Goal: Answer question/provide support

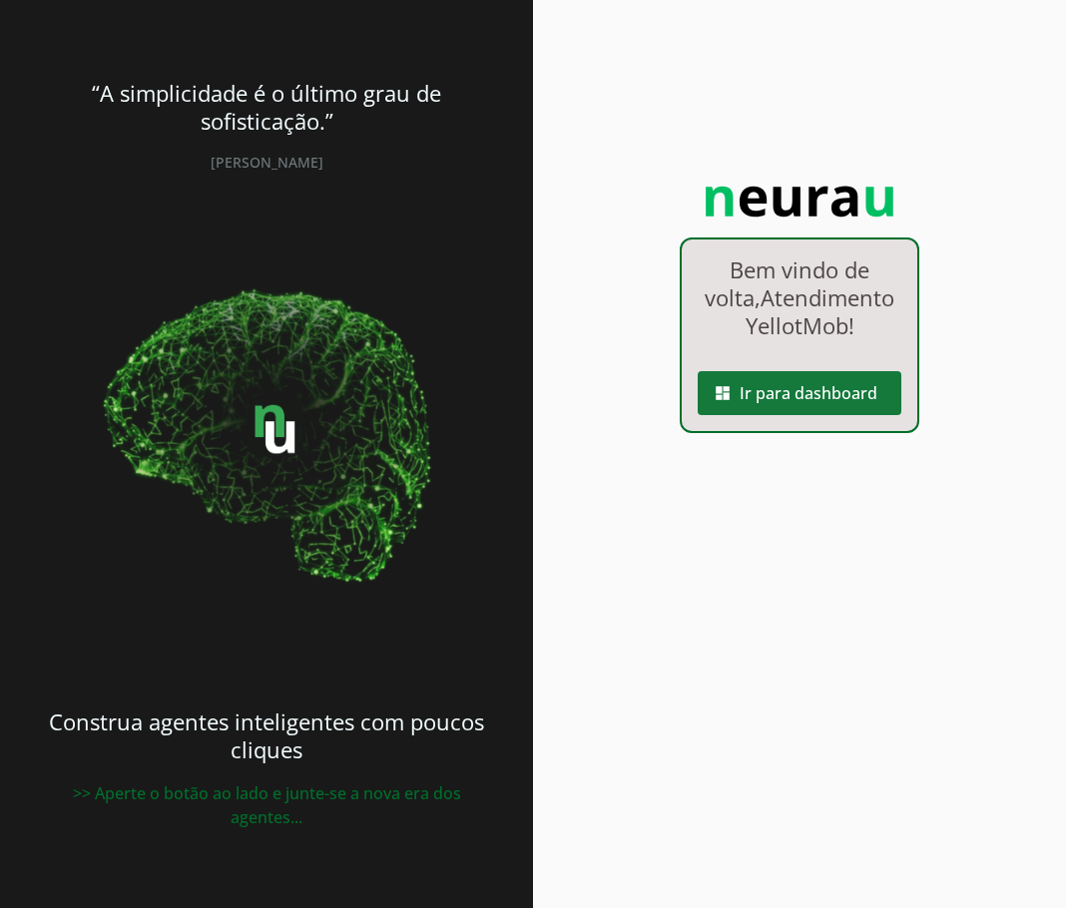
click at [803, 416] on span at bounding box center [799, 393] width 204 height 48
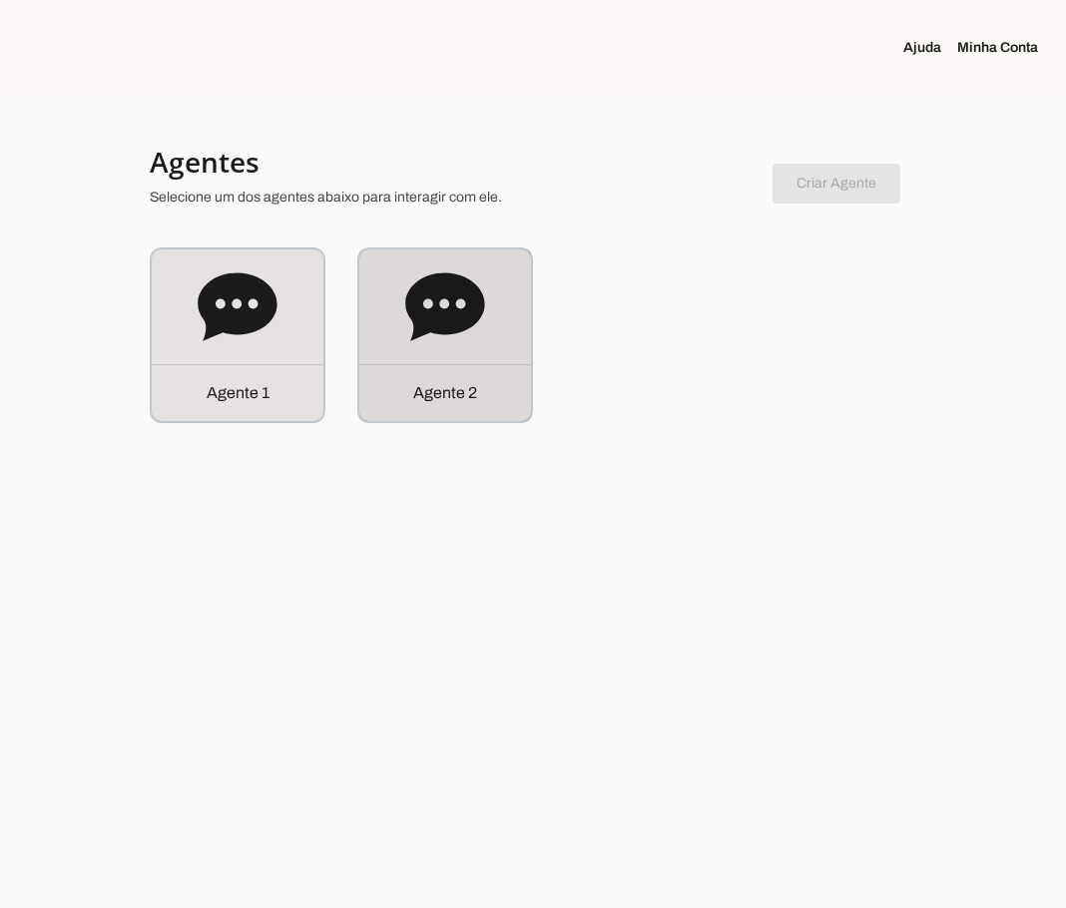
click at [463, 325] on icon at bounding box center [444, 306] width 79 height 68
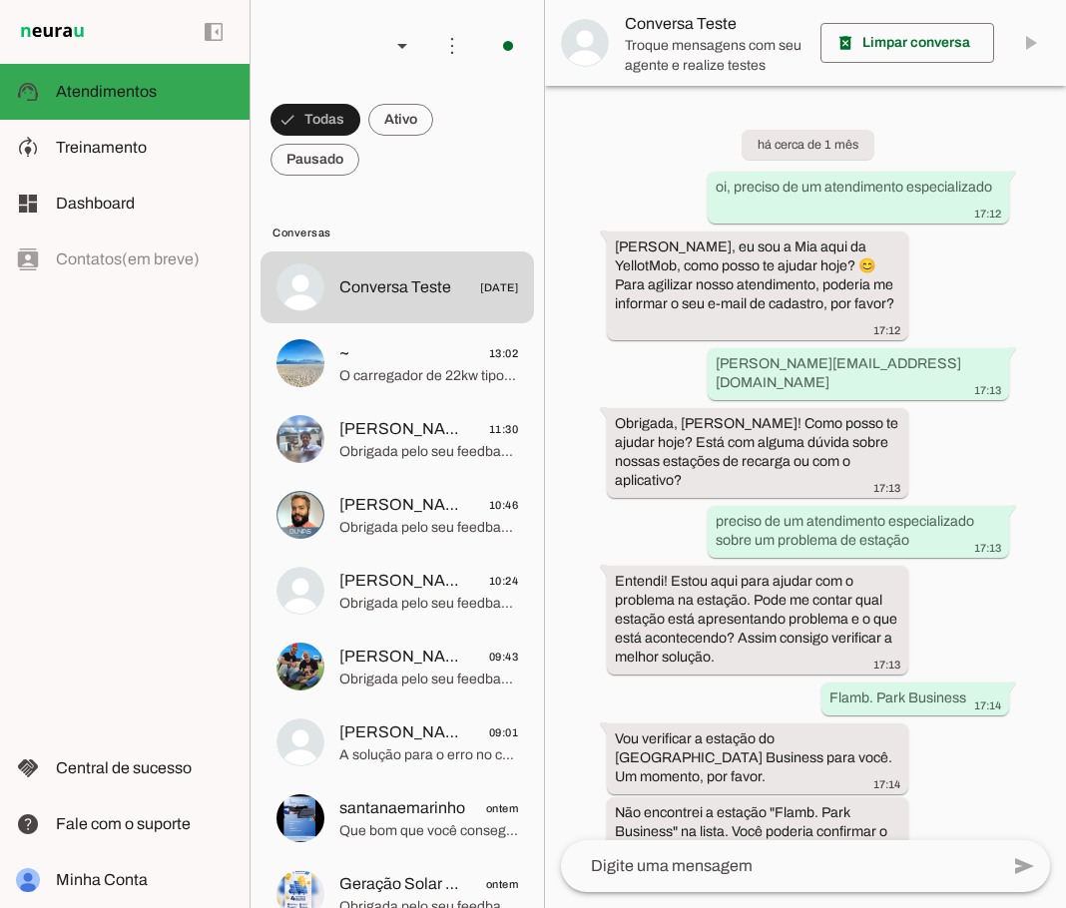
scroll to position [2374, 0]
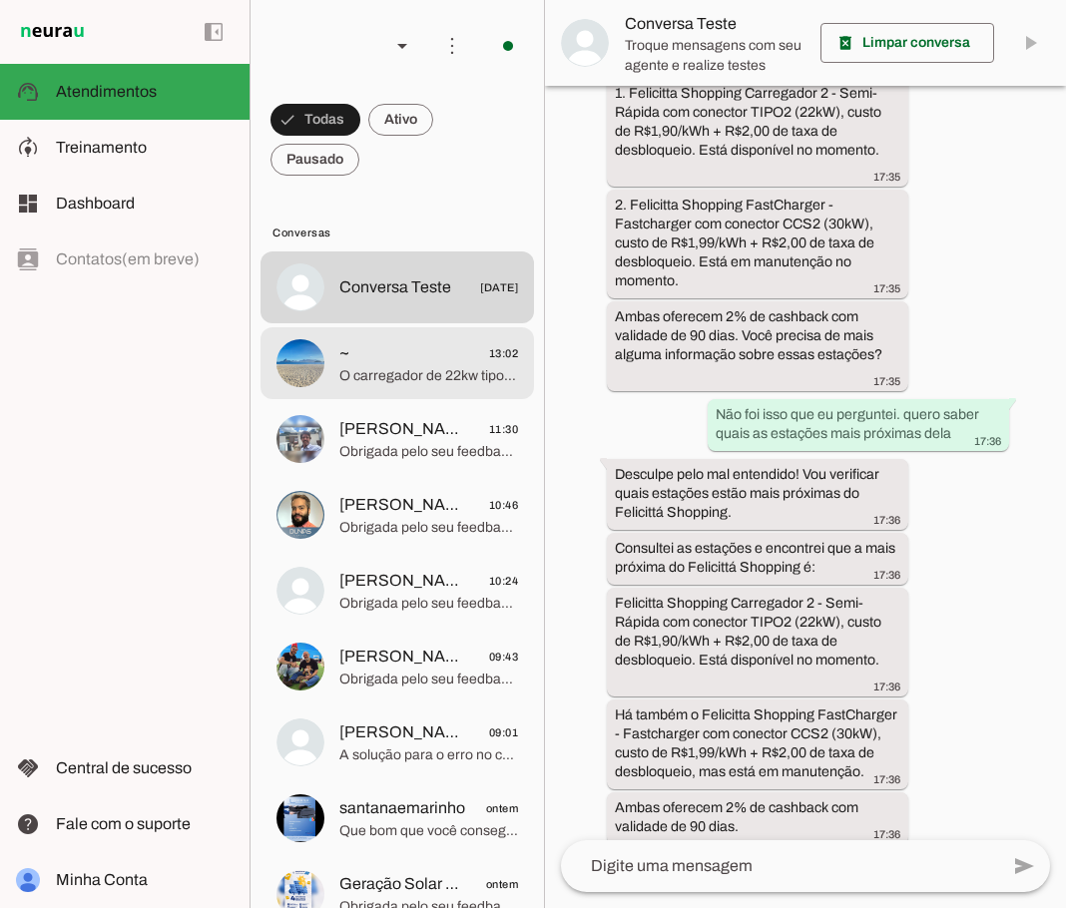
click at [408, 362] on span "~ 13:02" at bounding box center [428, 353] width 179 height 25
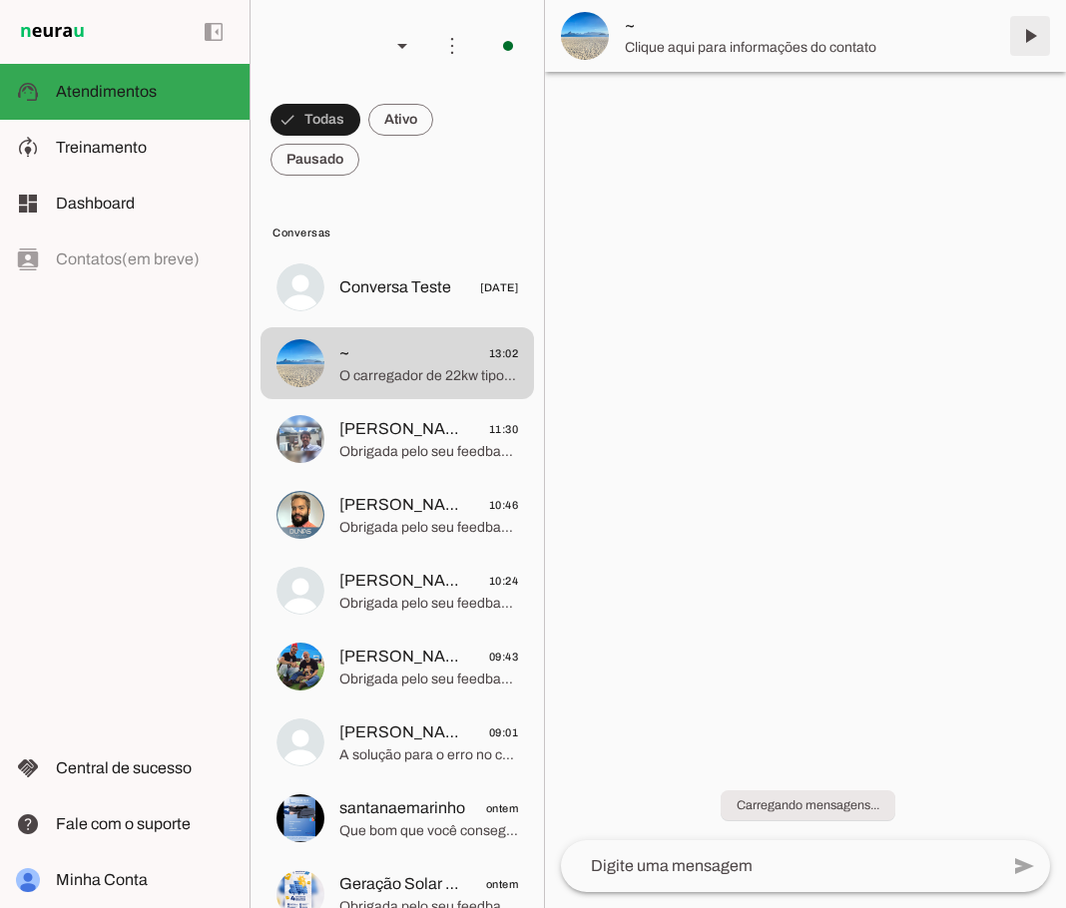
click at [1028, 34] on span at bounding box center [1030, 36] width 48 height 48
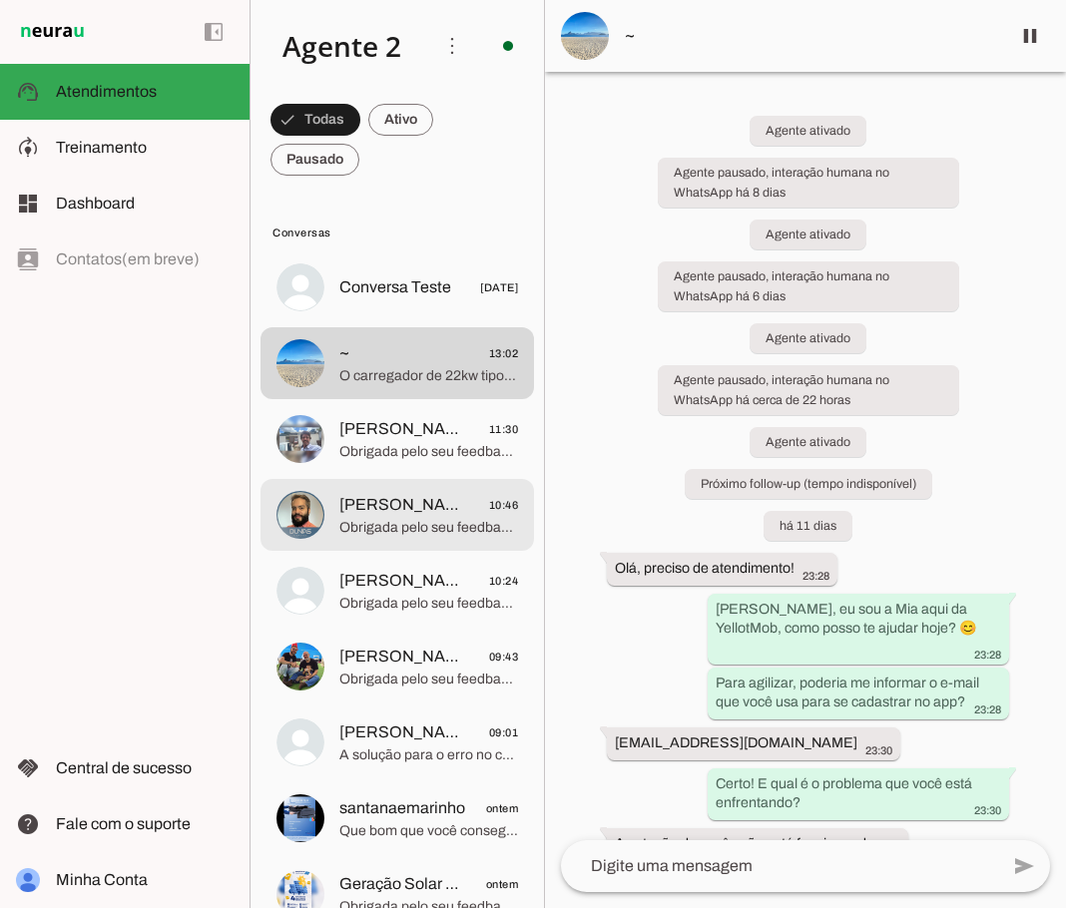
click at [426, 523] on span "Obrigada pelo seu feedback! 😊" at bounding box center [428, 528] width 179 height 20
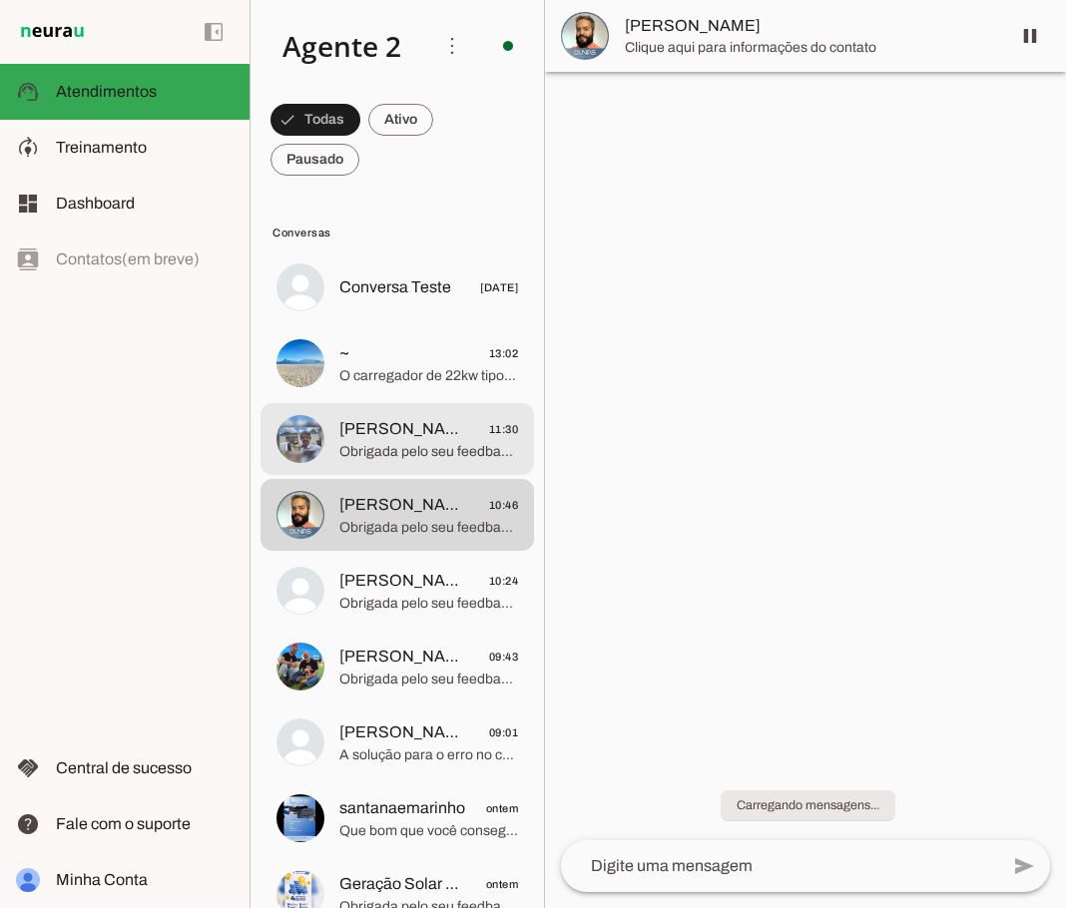
click at [426, 452] on span "Obrigada pelo seu feedback! Sinto muito que a experiência não tenha sido boa. 😔…" at bounding box center [428, 452] width 179 height 20
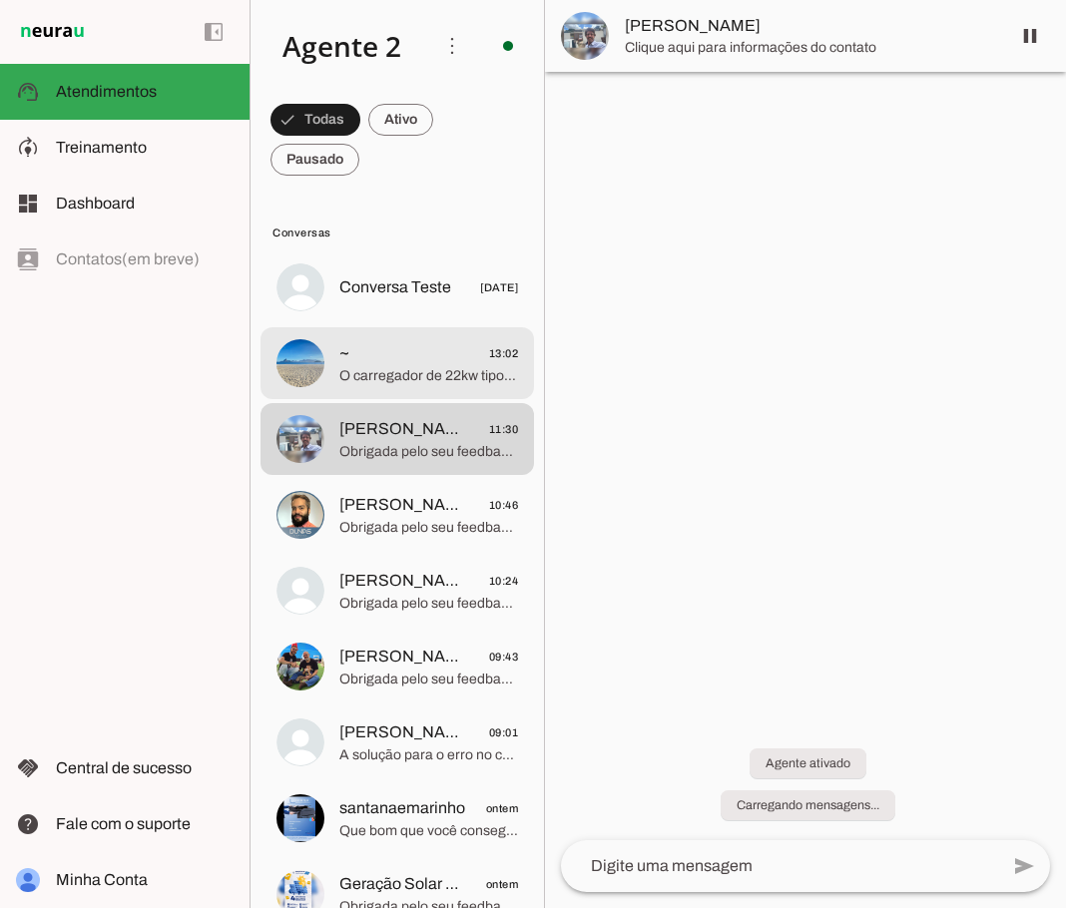
click at [410, 373] on span "O carregador de 22kw tipo 2 no super adega não carrega" at bounding box center [428, 376] width 179 height 20
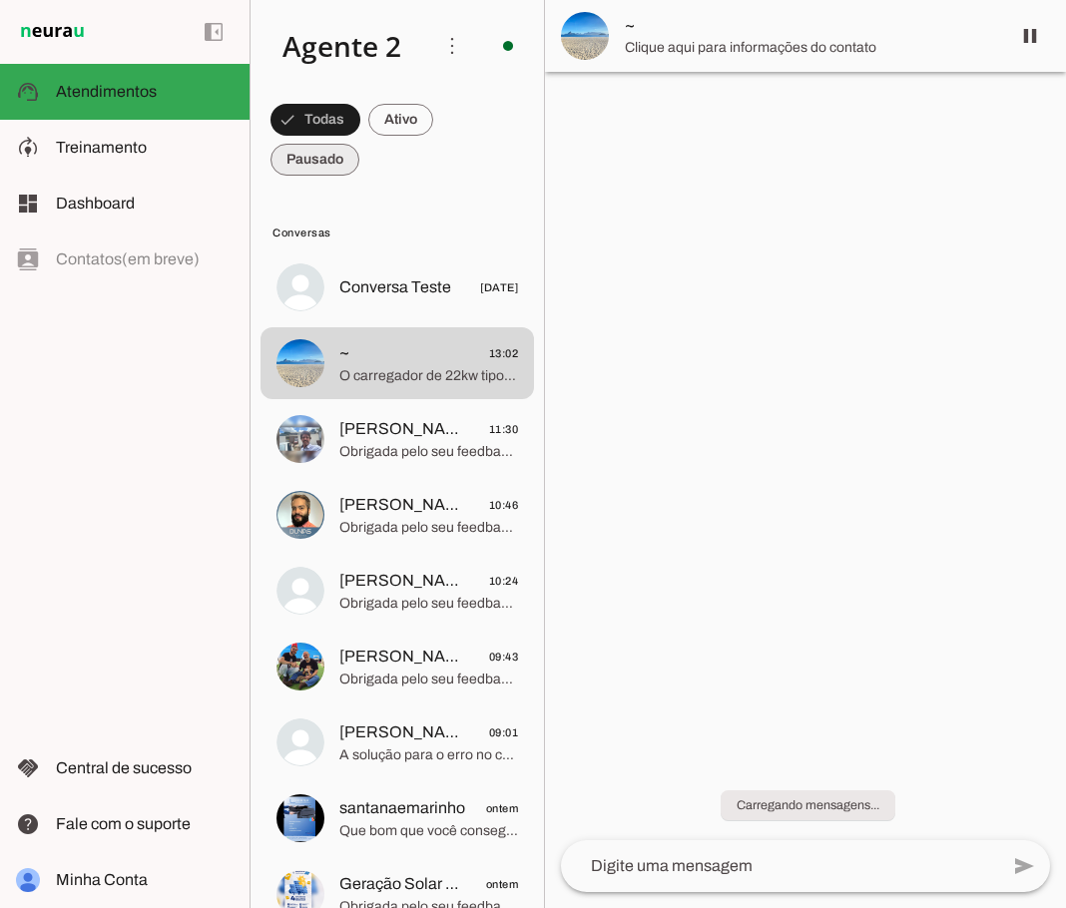
click at [320, 144] on span at bounding box center [315, 120] width 90 height 48
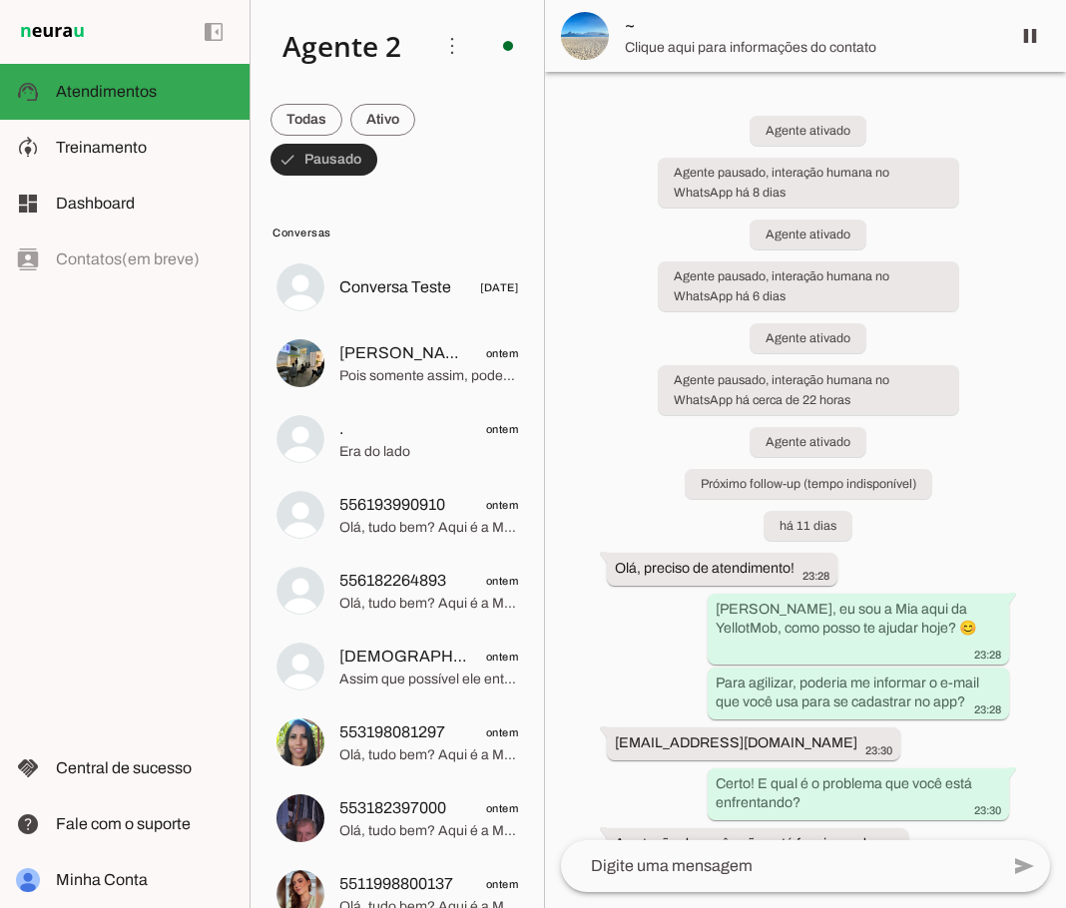
scroll to position [11817, 0]
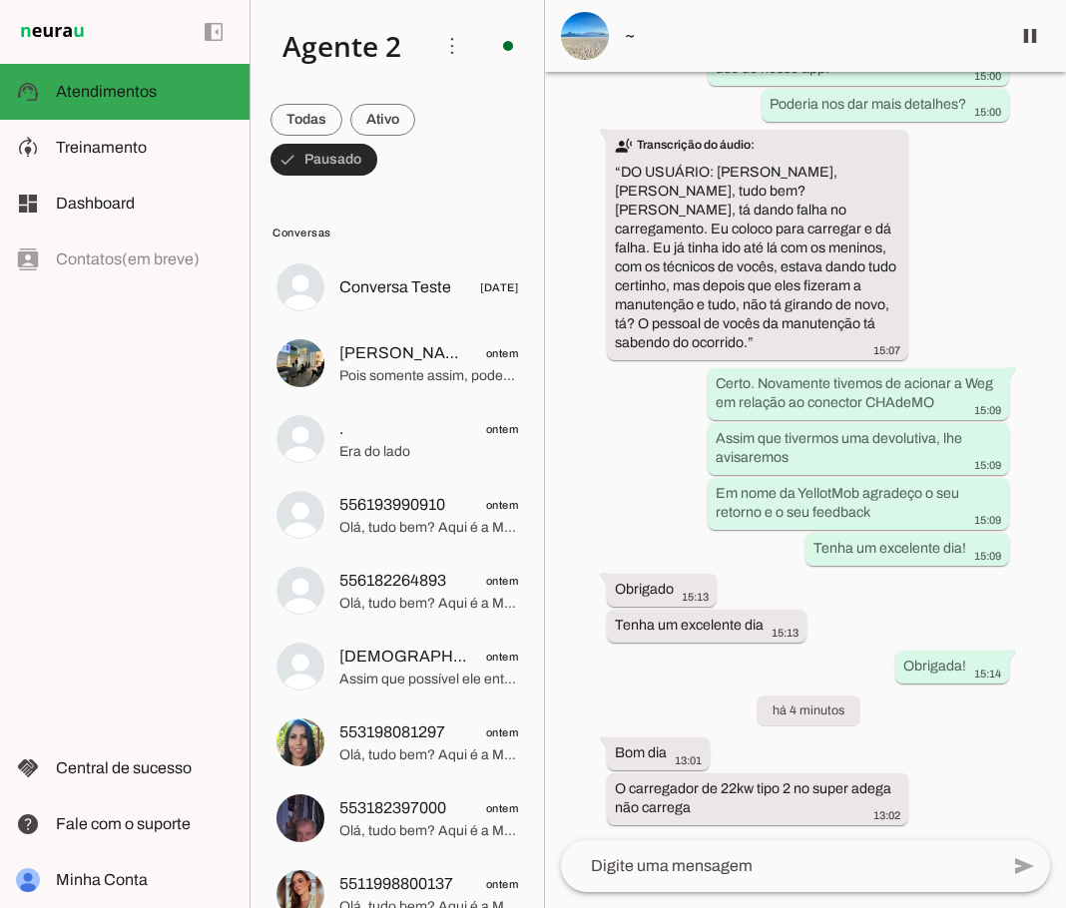
click at [341, 166] on span at bounding box center [323, 160] width 107 height 48
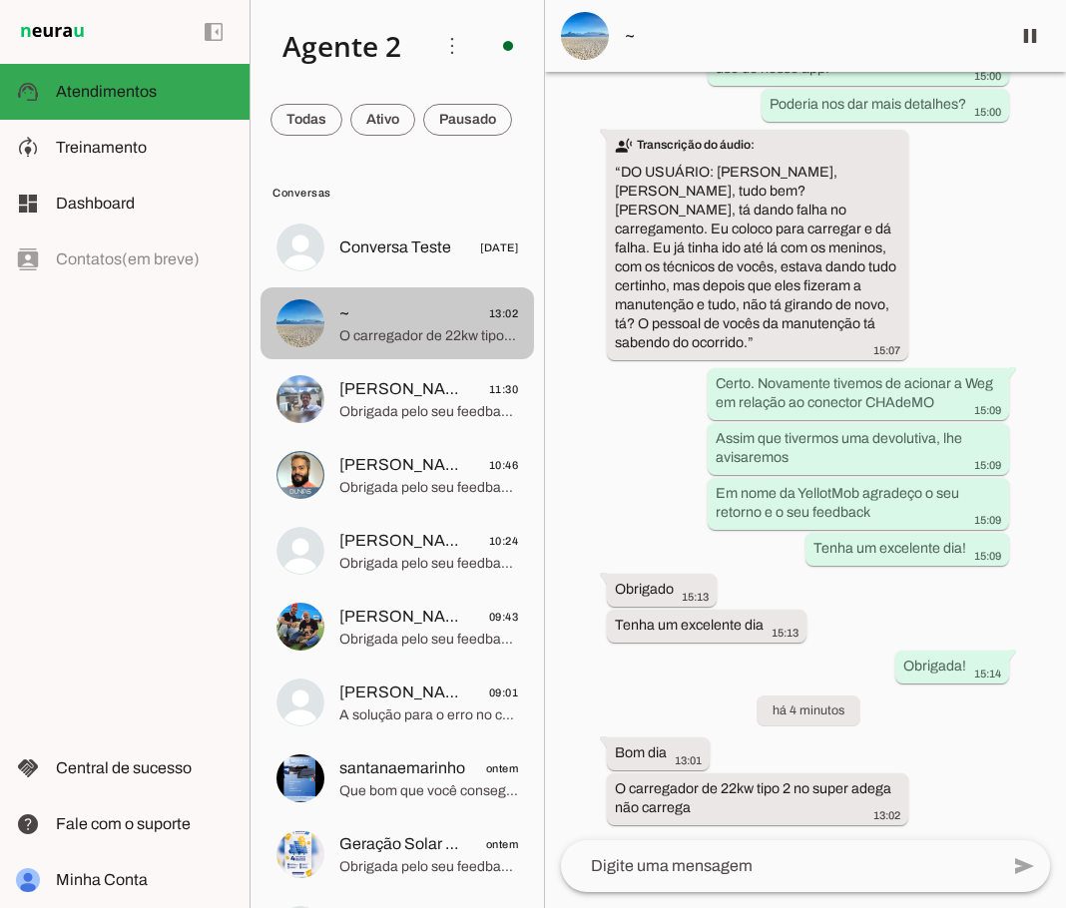
click at [394, 334] on span "O carregador de 22kw tipo 2 no super adega não carrega" at bounding box center [428, 336] width 179 height 20
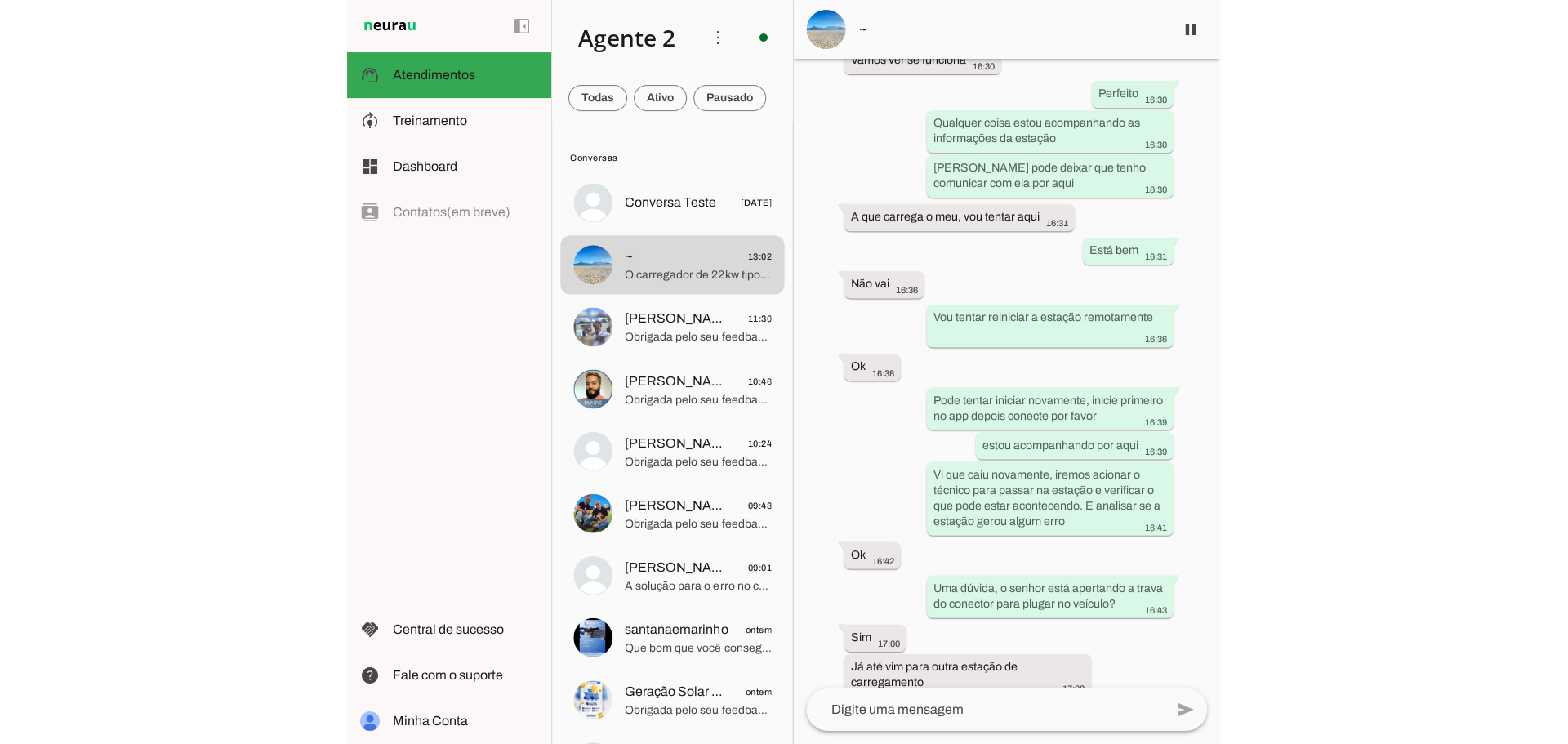
scroll to position [8882, 0]
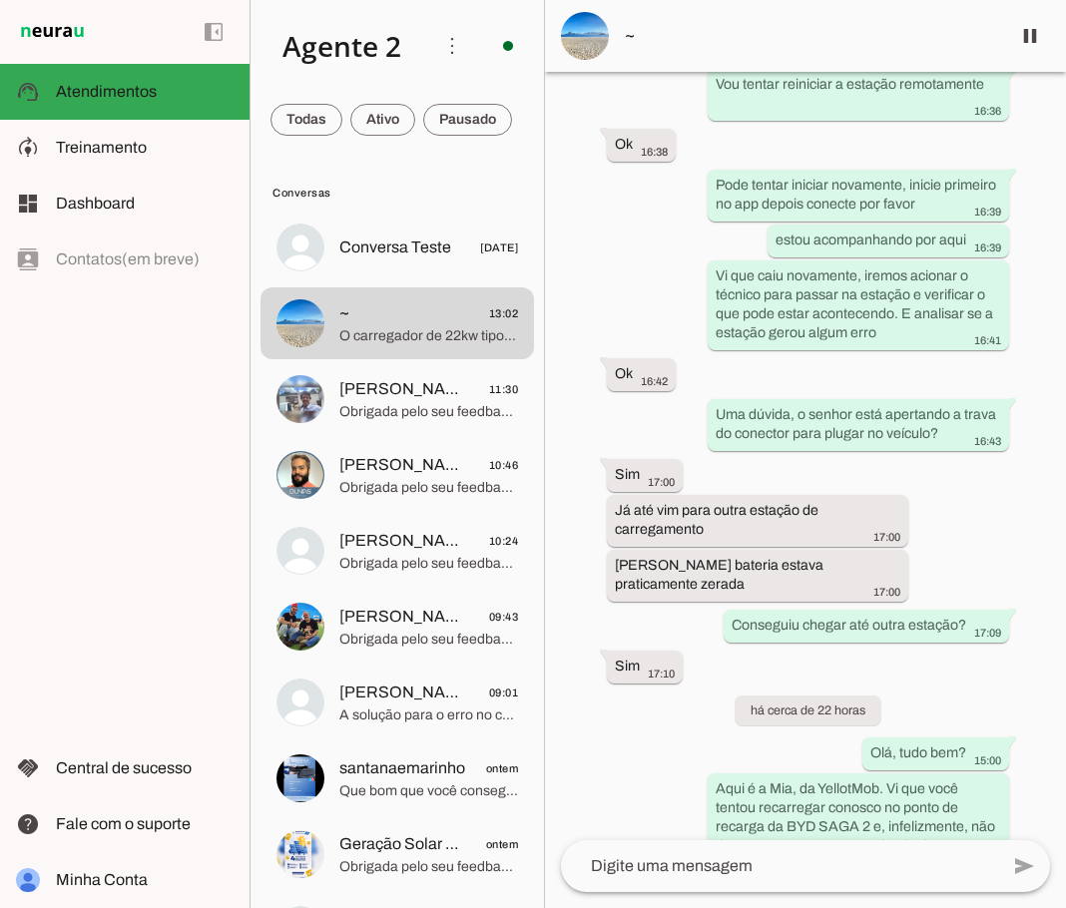
click at [1034, 783] on div "Agente ativado Agente pausado, interação humana no WhatsApp há 8 dias Agente at…" at bounding box center [805, 456] width 521 height 768
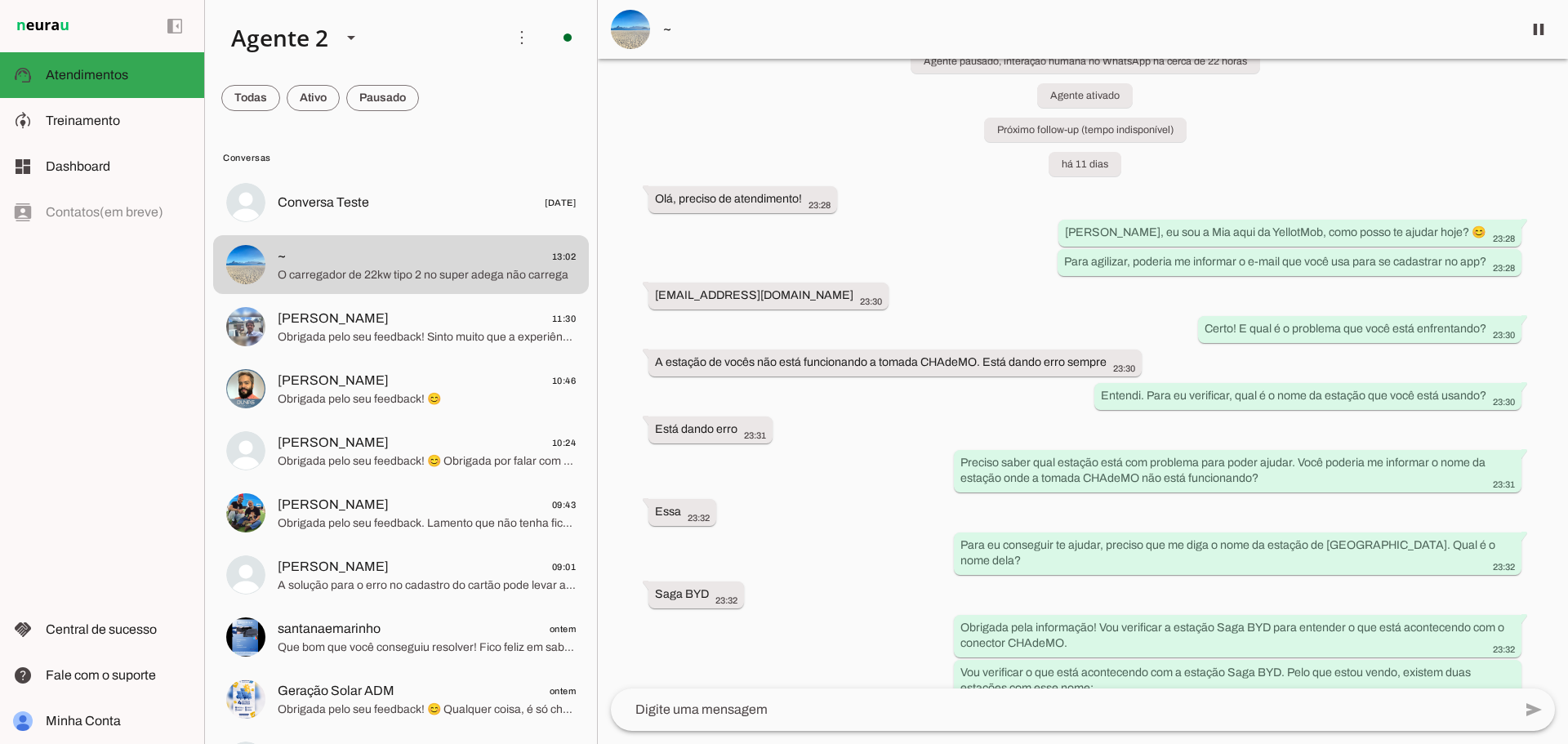
scroll to position [82, 0]
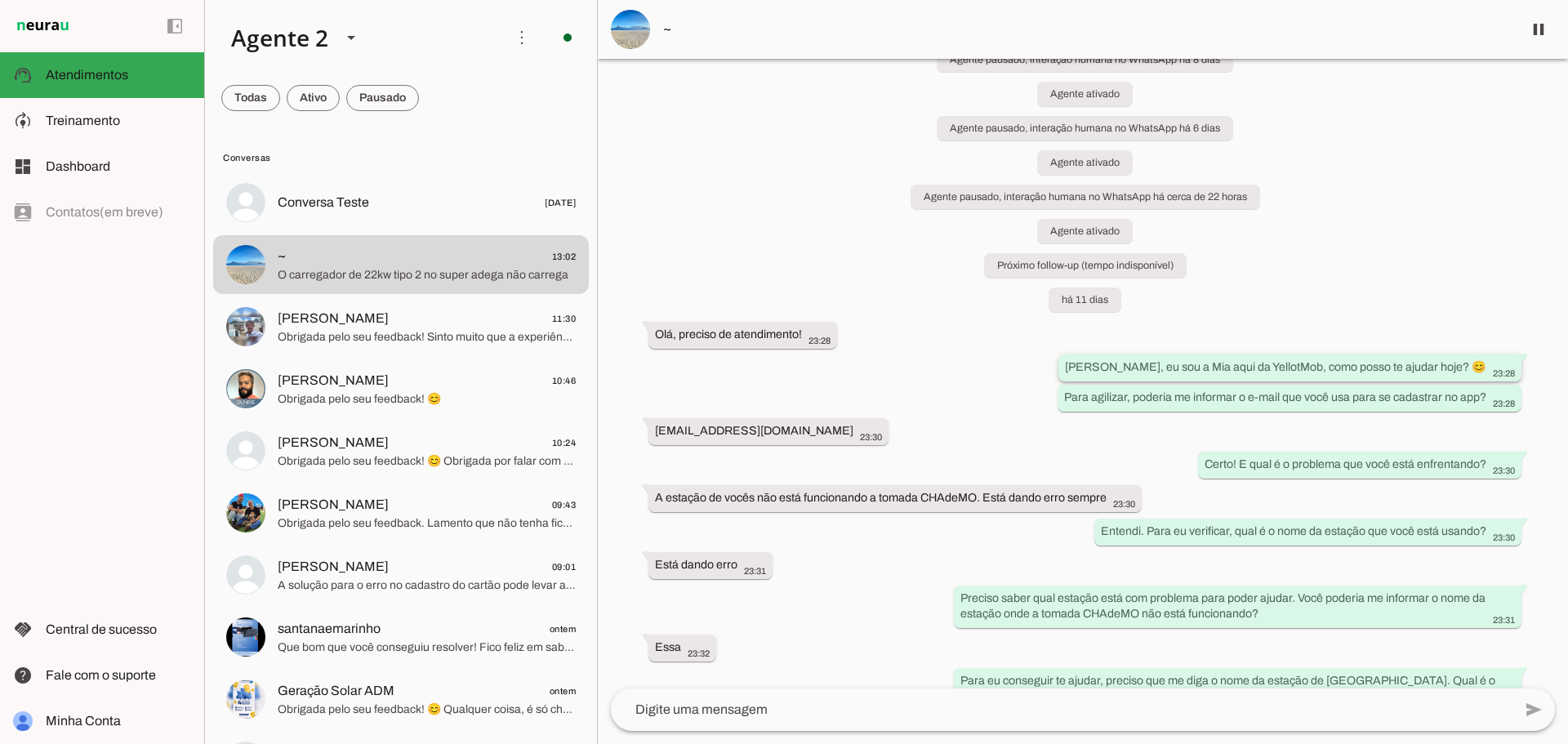
click at [872, 359] on div "[PERSON_NAME], eu sou a Mia aqui da YellotMob, como posso te ajudar hoje? 😊 23:…" at bounding box center [1290, 369] width 450 height 20
click at [0, 0] on slot "[PERSON_NAME], eu sou a Mia aqui da YellotMob, como posso te ajudar hoje? 😊" at bounding box center [0, 0] width 0 height 0
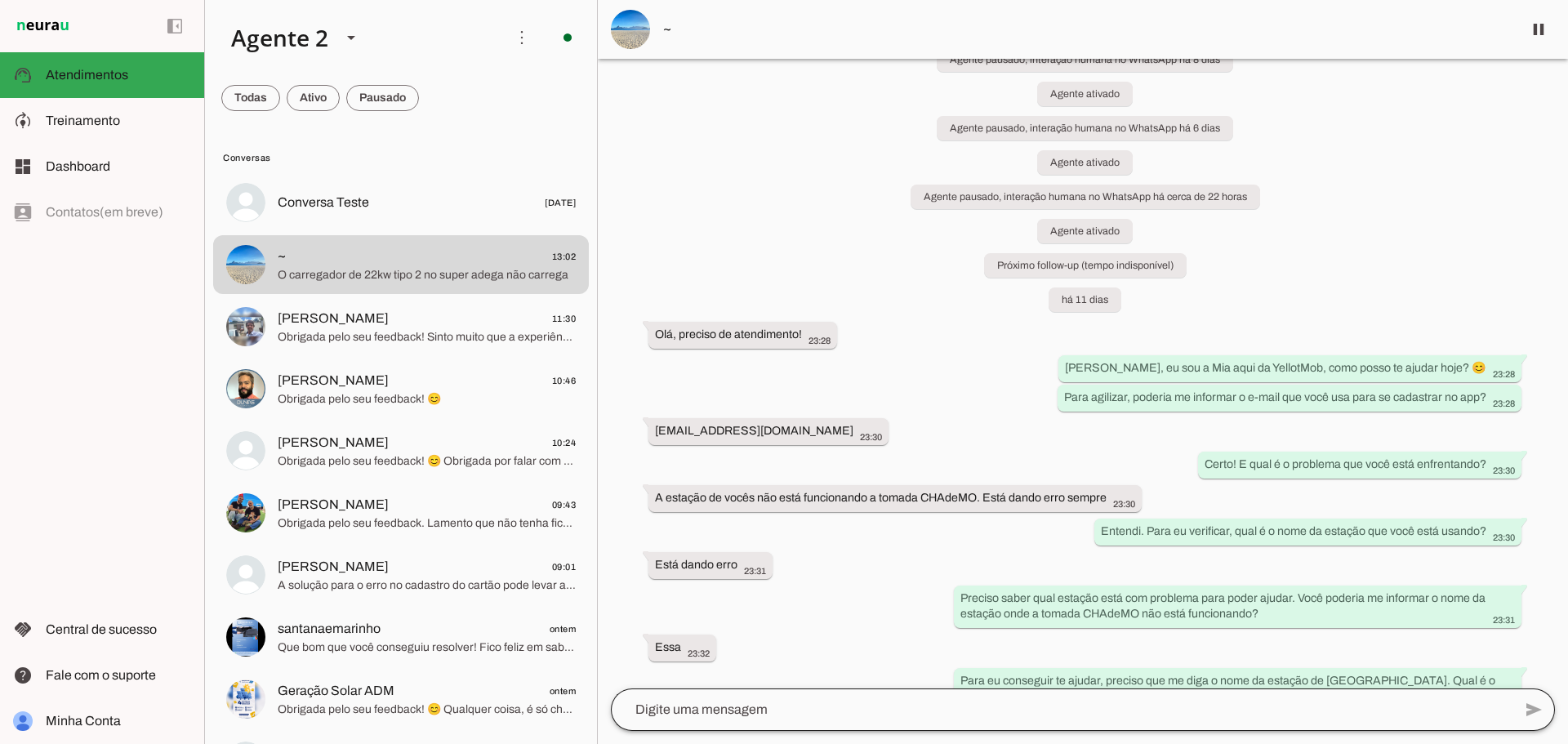
click at [872, 723] on div at bounding box center [1061, 710] width 902 height 43
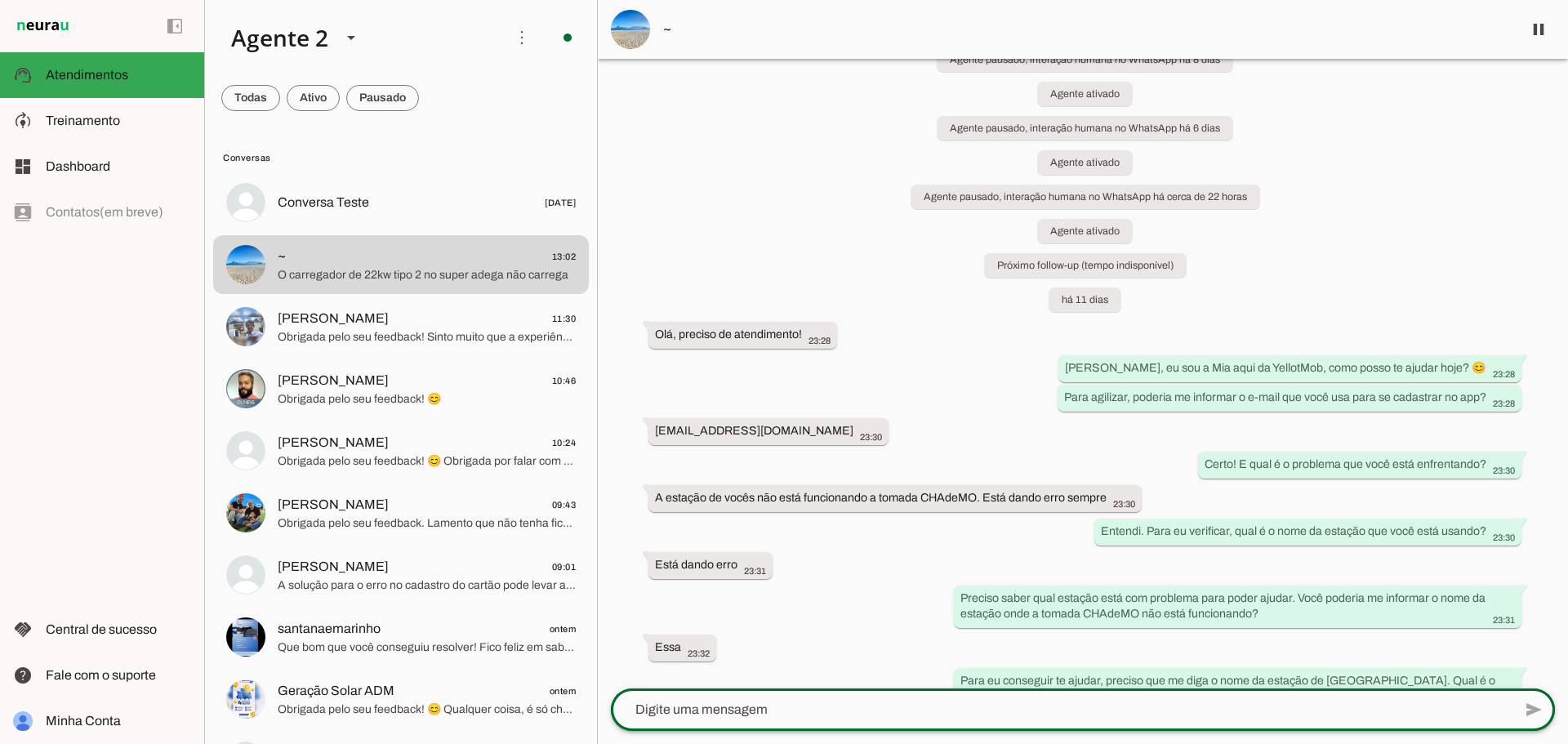
paste textarea "[PERSON_NAME], eu sou a Mia aqui da YellotMob, como posso te ajudar hoje? 😊"
type textarea "[PERSON_NAME], eu sou a Mia aqui da YellotMob, como posso te ajudar hoje? 😊"
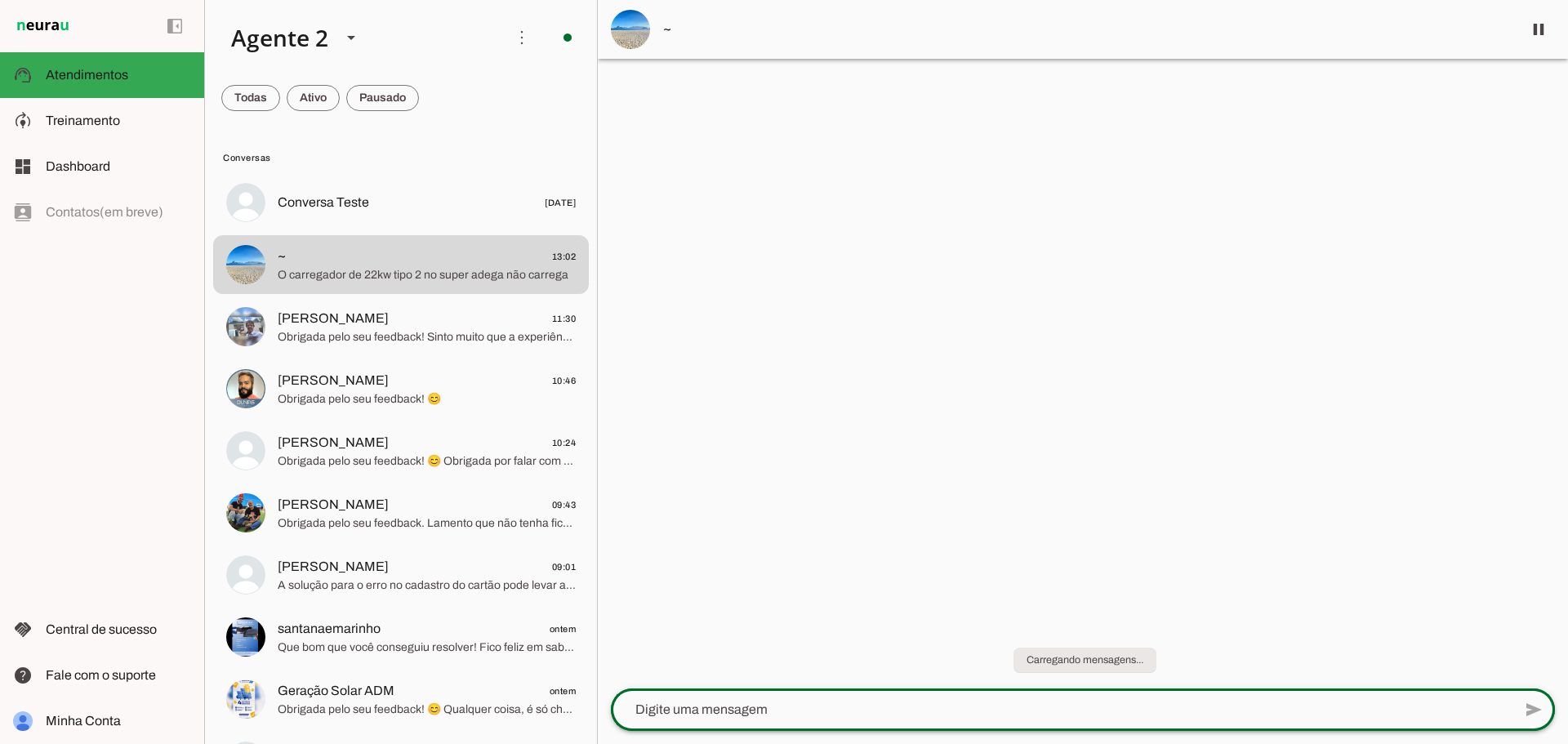
scroll to position [0, 0]
click at [872, 699] on div at bounding box center [1061, 710] width 902 height 43
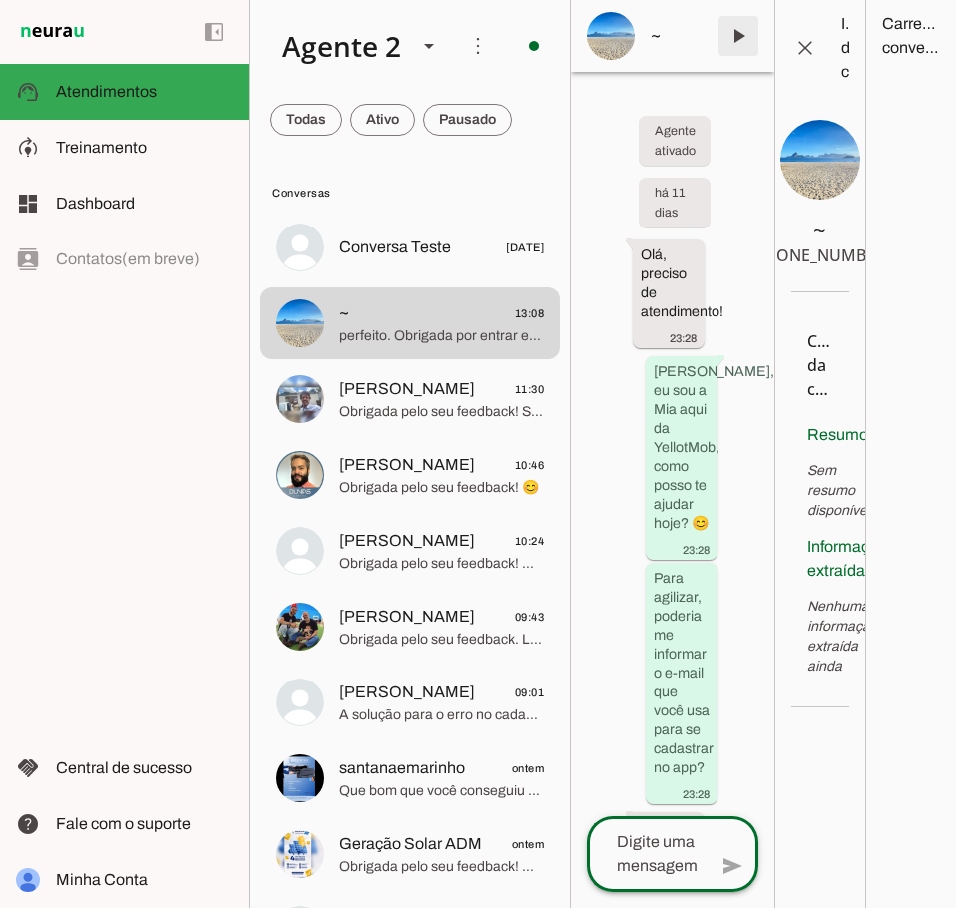
click at [733, 35] on span at bounding box center [738, 36] width 48 height 48
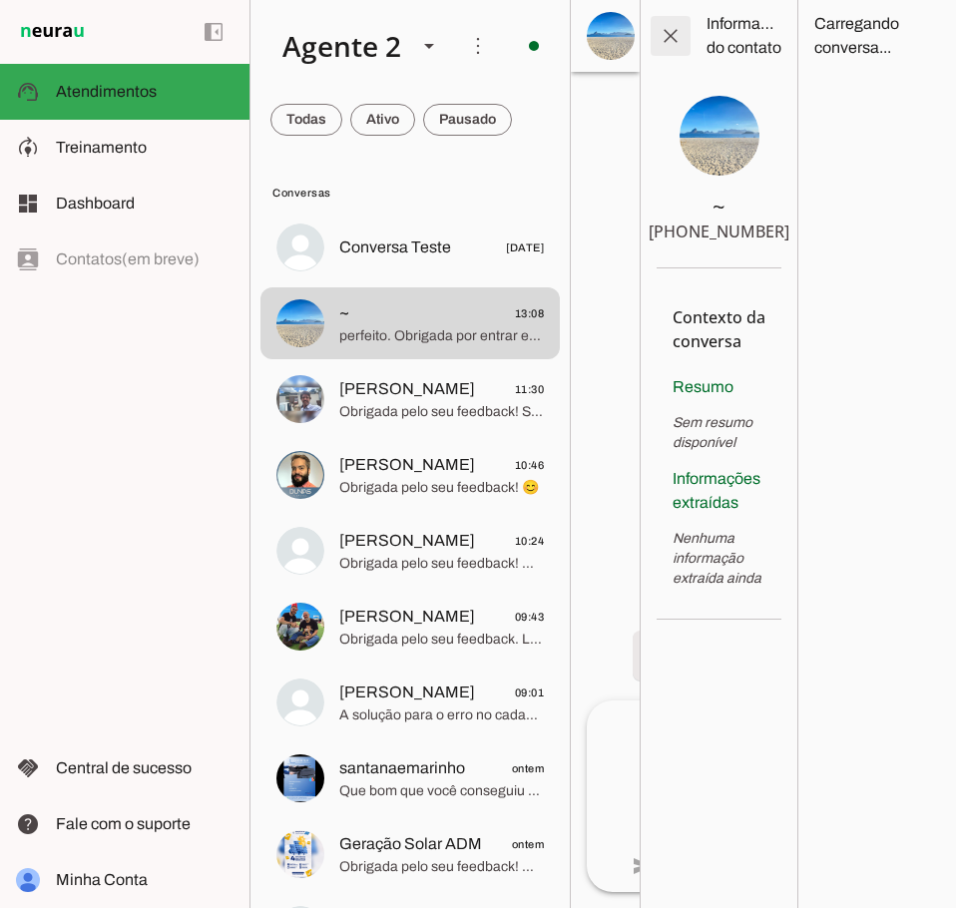
click at [667, 26] on span at bounding box center [671, 36] width 48 height 48
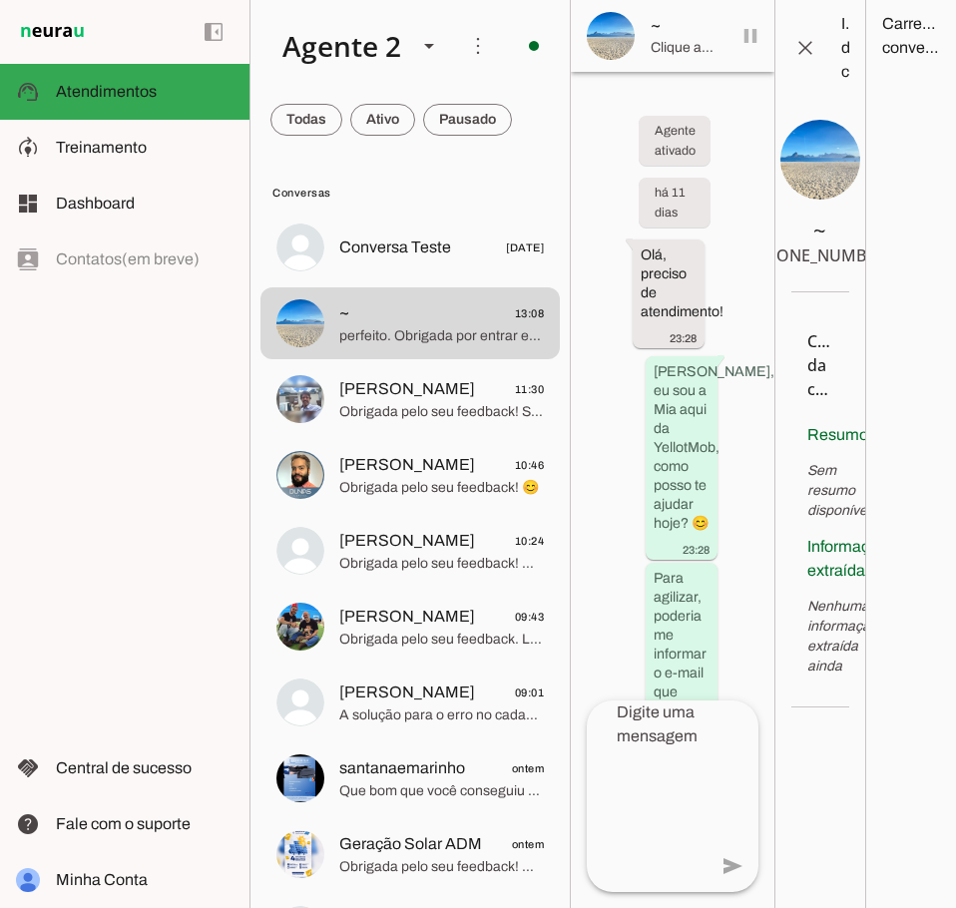
click at [663, 38] on span "Clique aqui para informações do contato" at bounding box center [683, 48] width 64 height 20
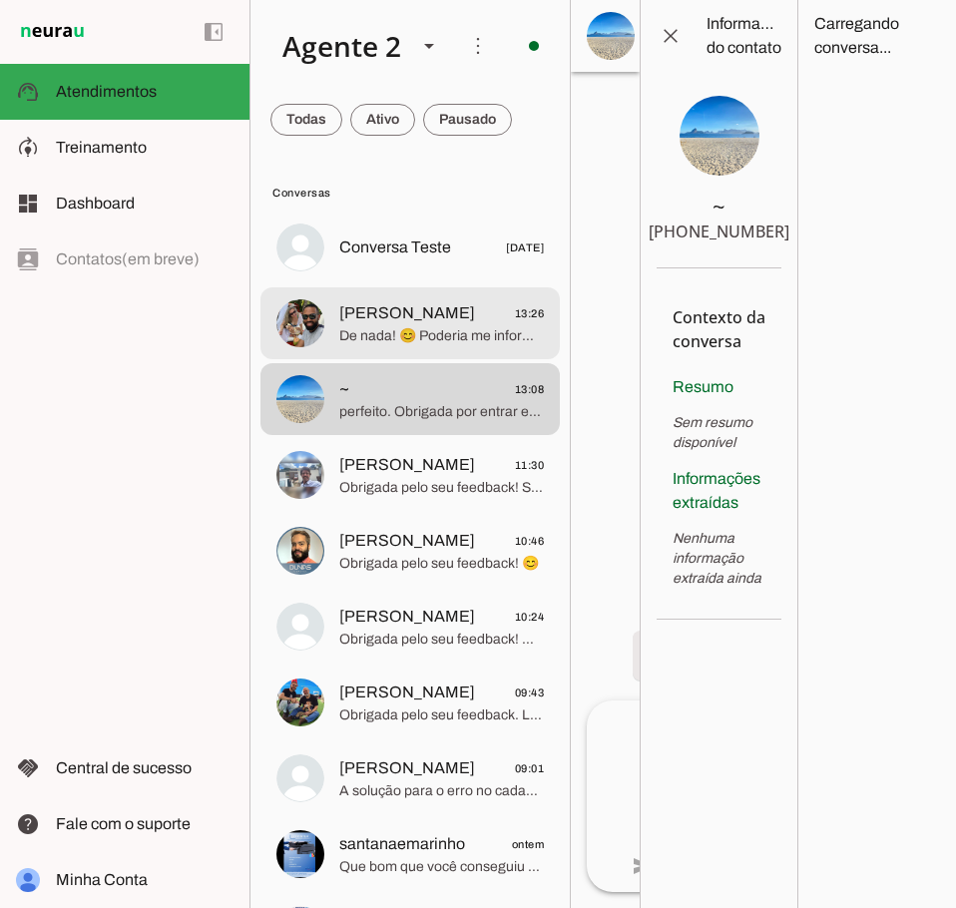
click at [444, 330] on span "De nada! 😊 Poderia me informar seu e-mail de cadastro no app para que eu possa …" at bounding box center [441, 336] width 205 height 20
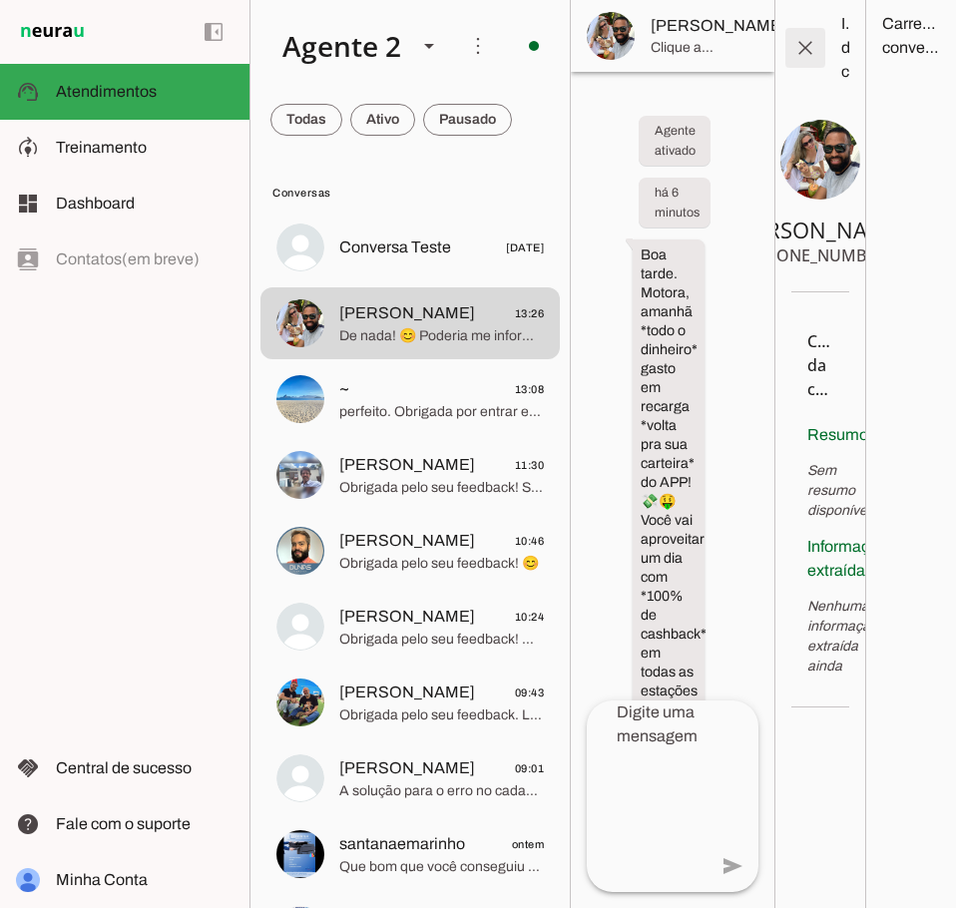
click at [807, 53] on span at bounding box center [805, 48] width 48 height 48
click at [800, 45] on span at bounding box center [805, 48] width 48 height 48
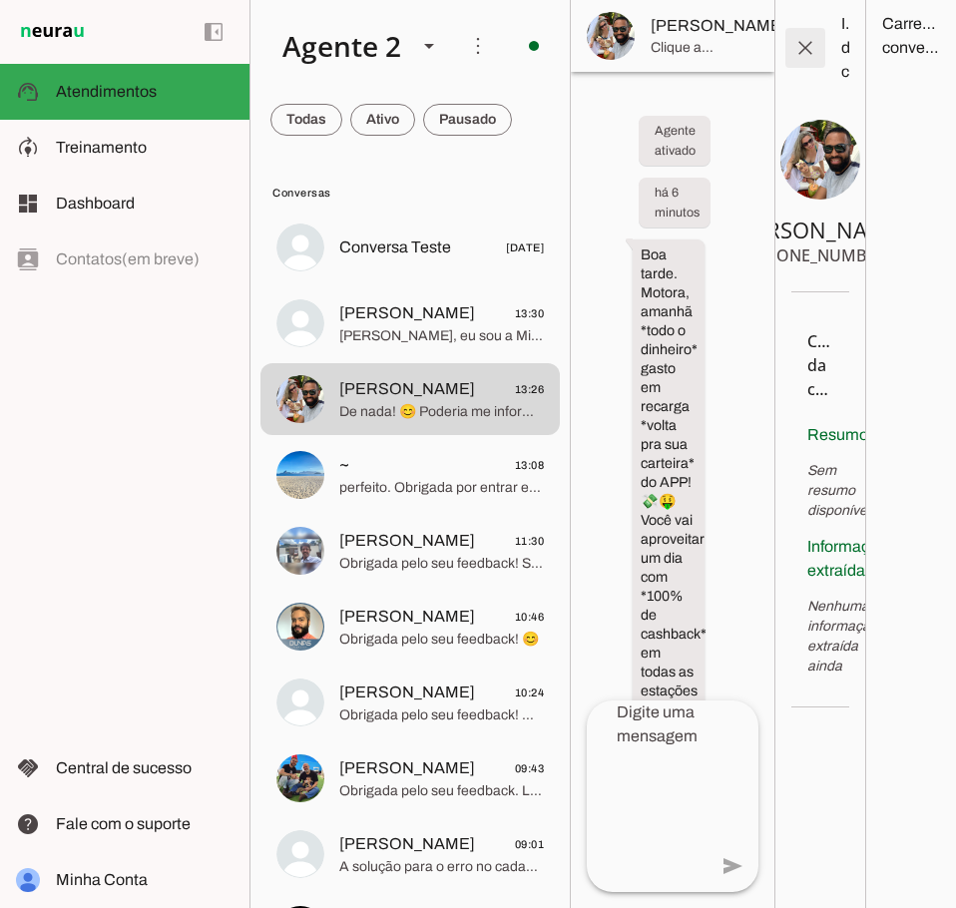
click at [801, 48] on span at bounding box center [805, 48] width 48 height 48
